Goal: Transaction & Acquisition: Purchase product/service

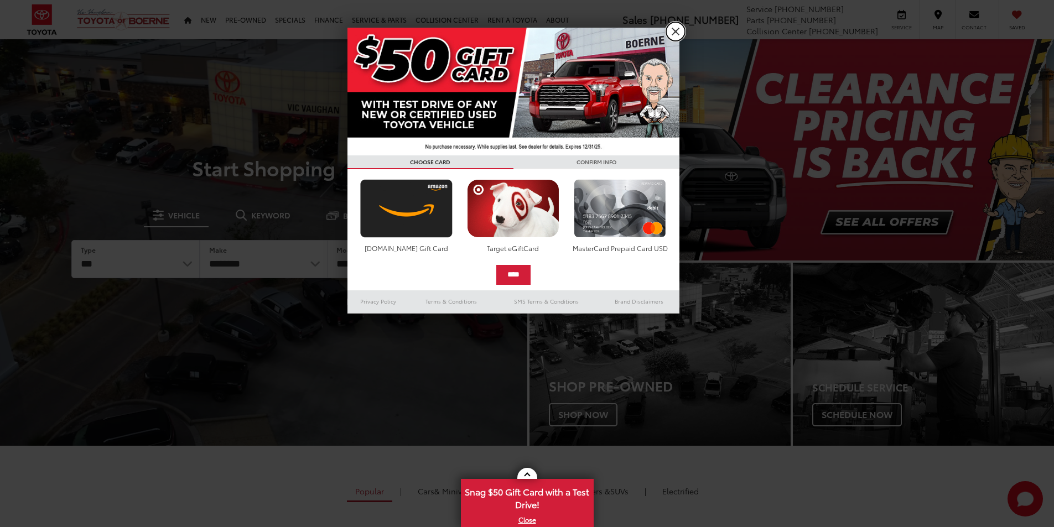
click at [679, 37] on link "X" at bounding box center [675, 31] width 19 height 19
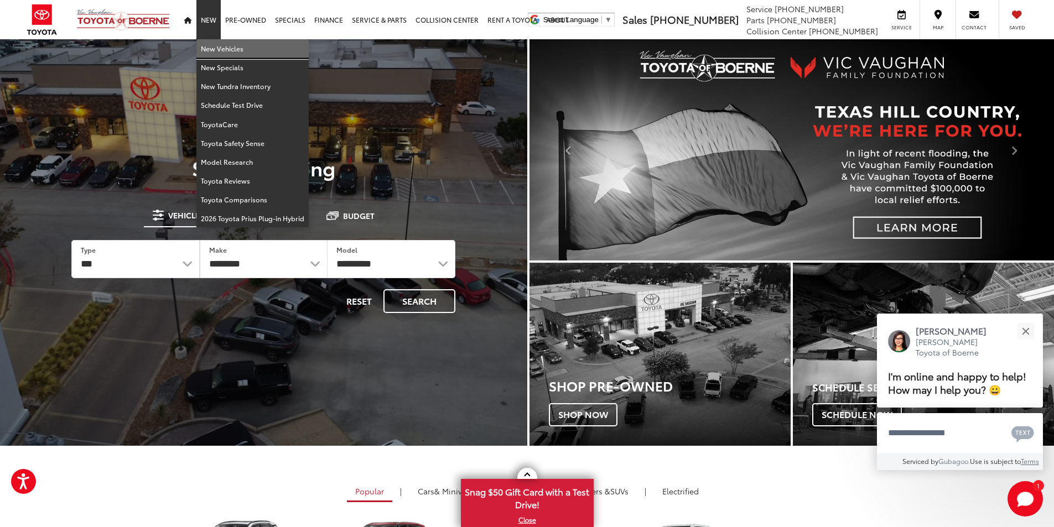
click at [209, 51] on link "New Vehicles" at bounding box center [252, 48] width 112 height 19
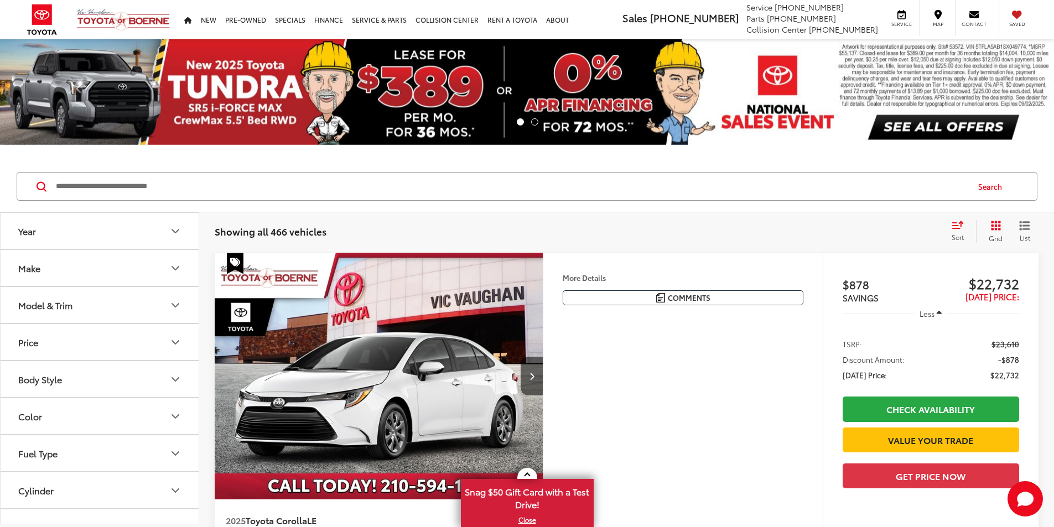
click at [173, 268] on icon "Make" at bounding box center [175, 268] width 7 height 3
click at [173, 268] on icon "Make" at bounding box center [175, 268] width 13 height 13
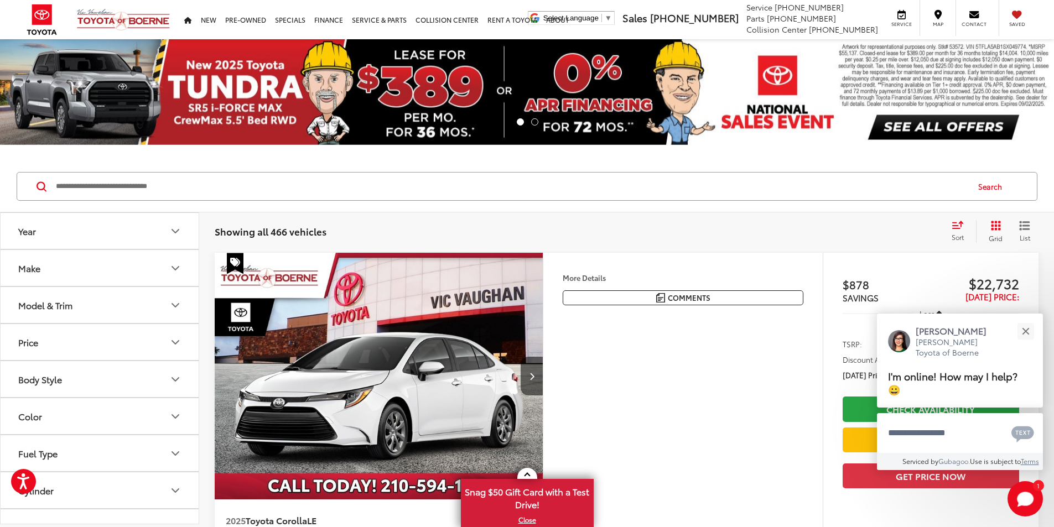
click at [176, 307] on icon "Model & Trim" at bounding box center [175, 305] width 7 height 3
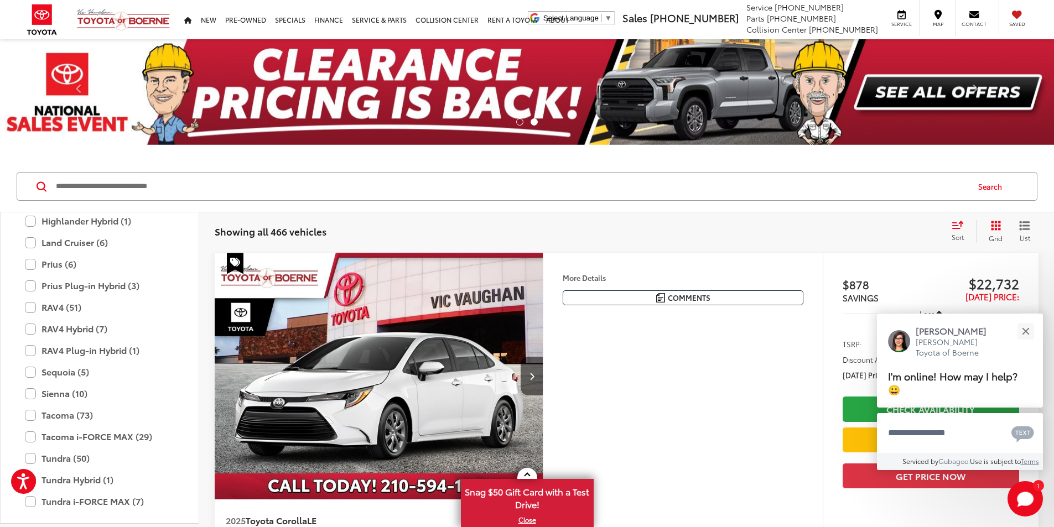
scroll to position [436, 0]
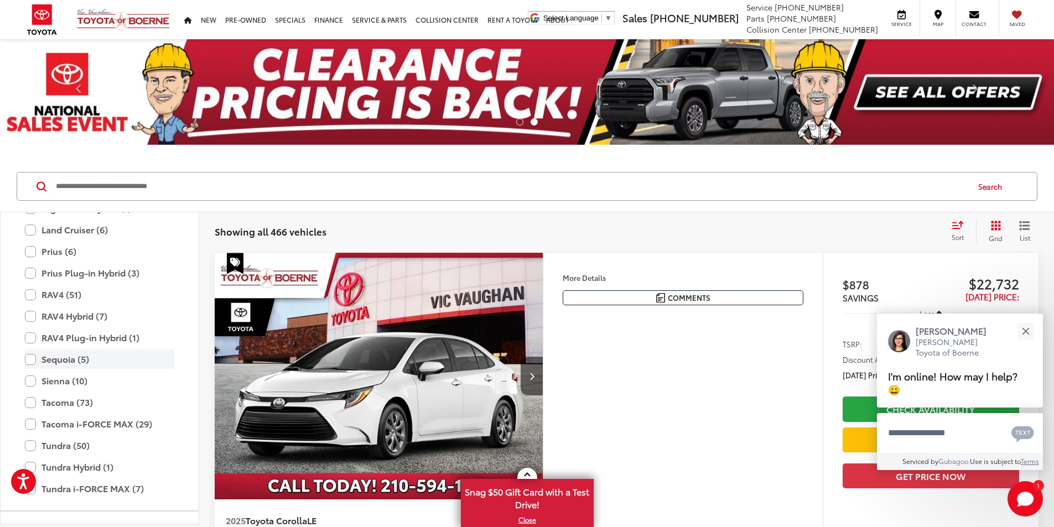
click at [30, 359] on label "Sequoia (5)" at bounding box center [99, 359] width 149 height 19
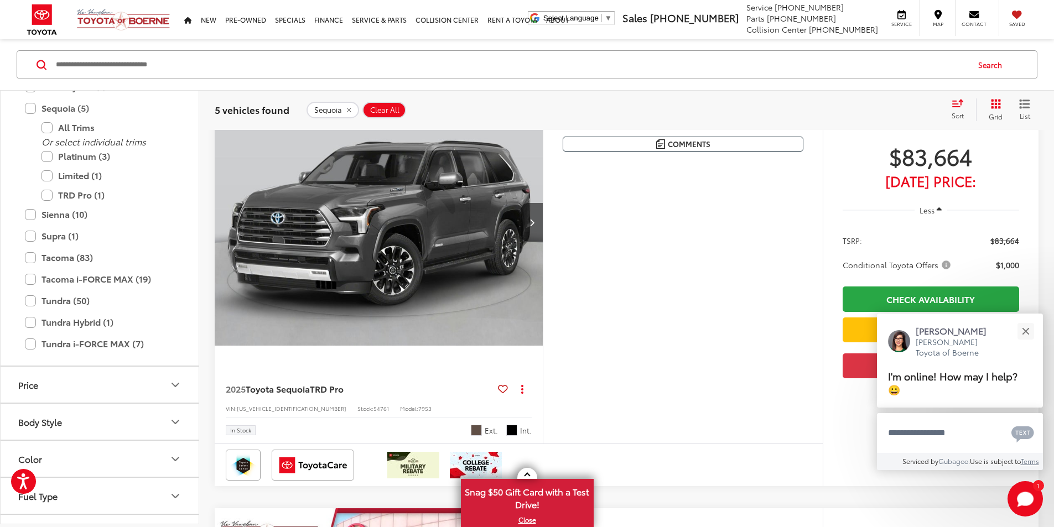
scroll to position [166, 0]
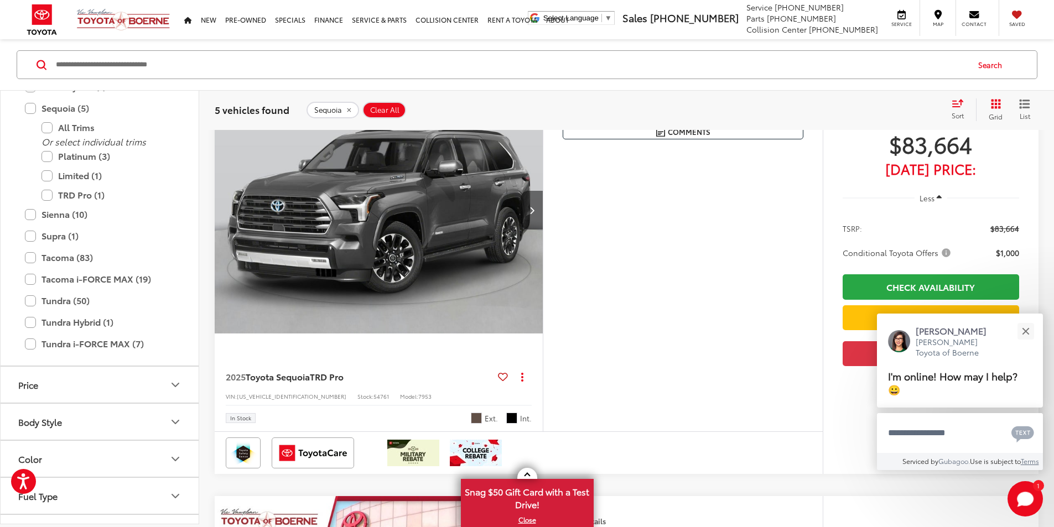
click at [534, 214] on icon "Next image" at bounding box center [531, 210] width 5 height 8
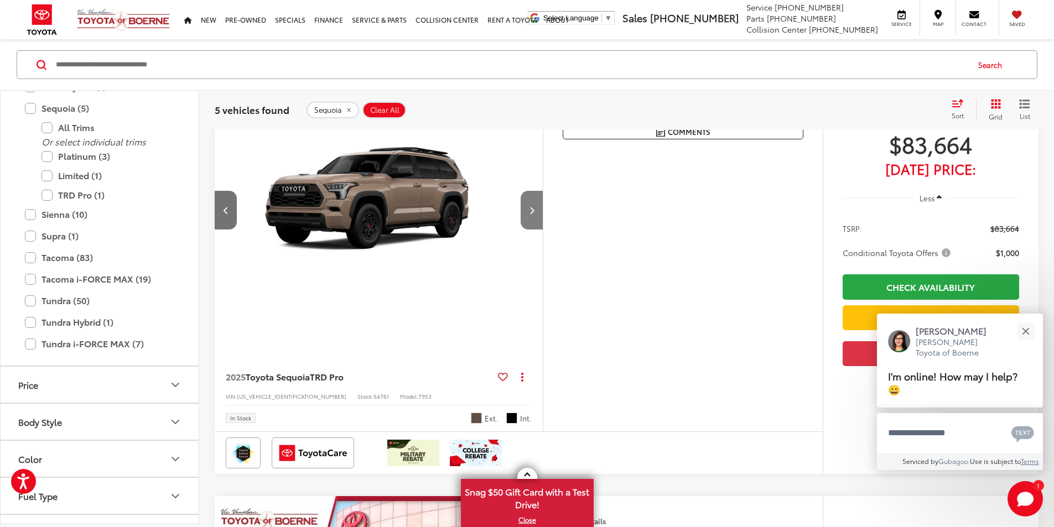
scroll to position [0, 419]
click at [543, 230] on button "Next image" at bounding box center [532, 210] width 22 height 39
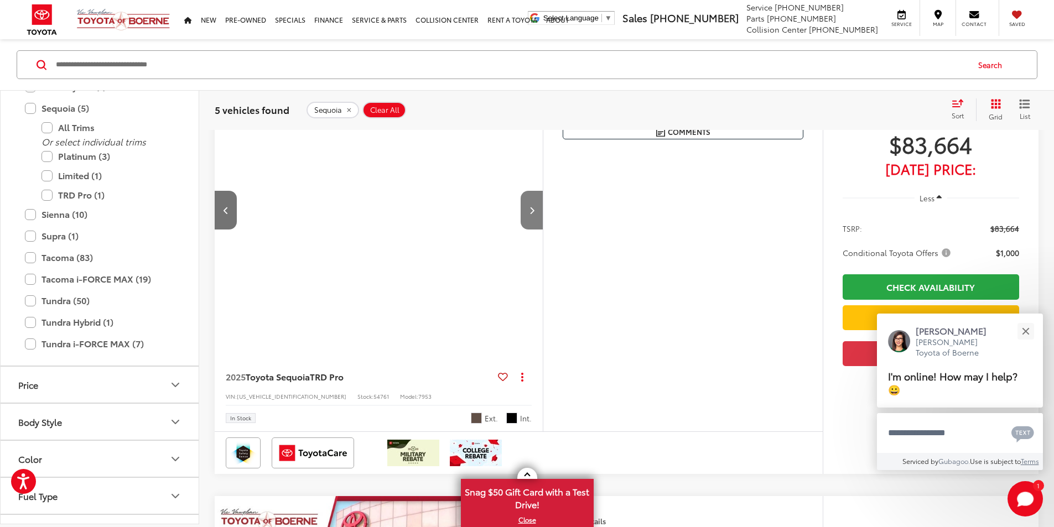
scroll to position [0, 839]
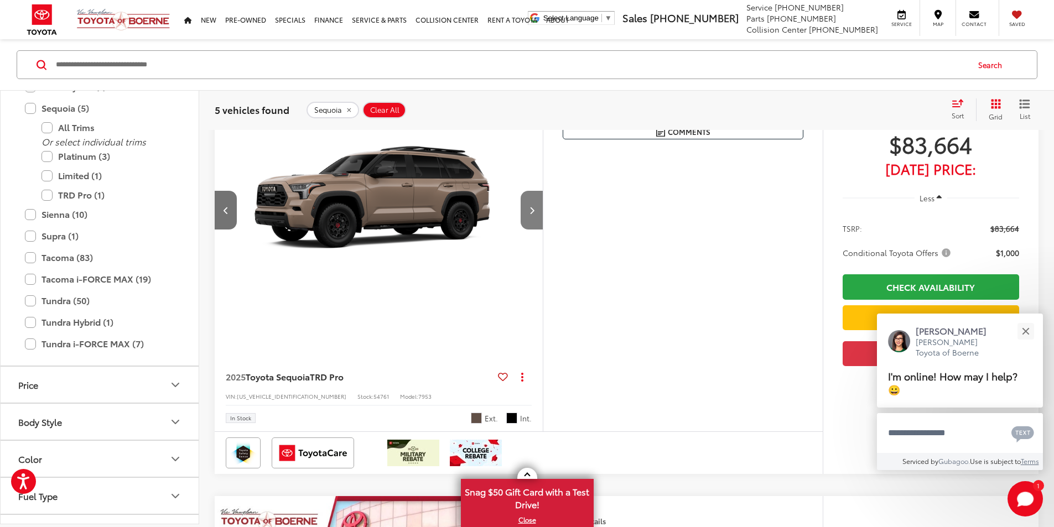
click at [543, 230] on button "Next image" at bounding box center [532, 210] width 22 height 39
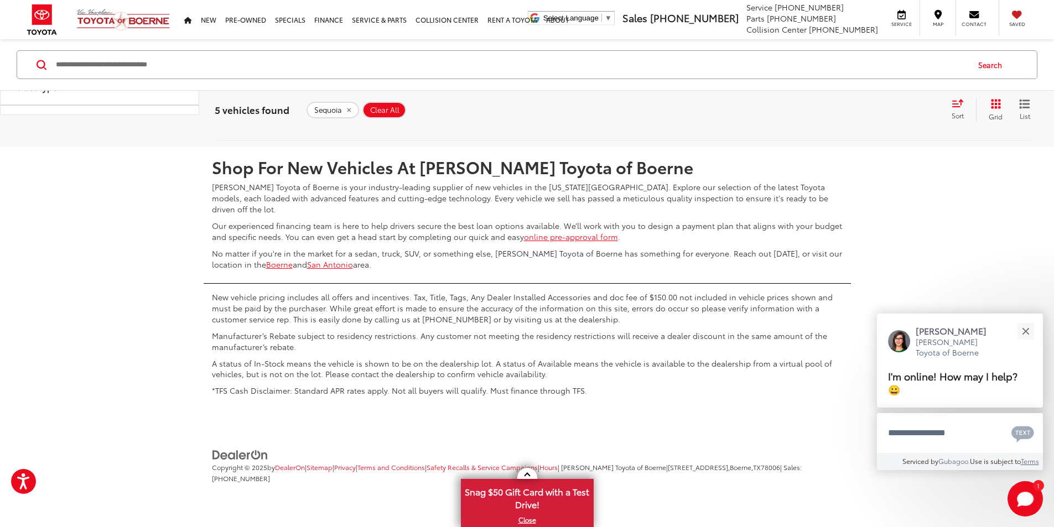
scroll to position [2571, 0]
click at [1028, 330] on div "Close" at bounding box center [1025, 331] width 7 height 7
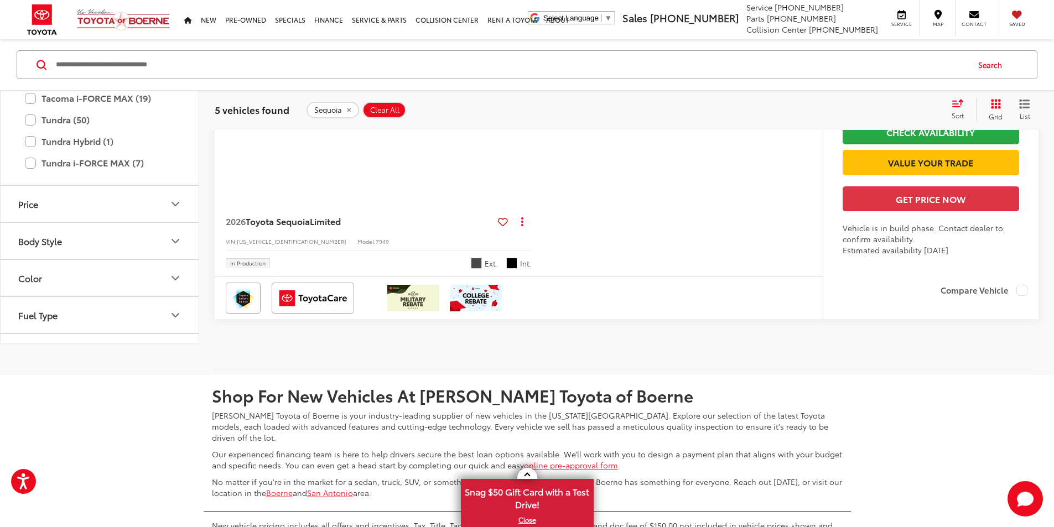
scroll to position [1796, 0]
